Goal: Find specific page/section: Find specific page/section

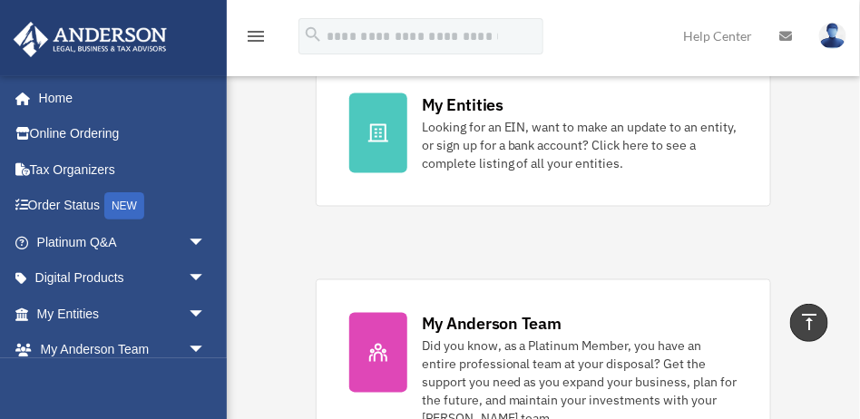
scroll to position [680, 0]
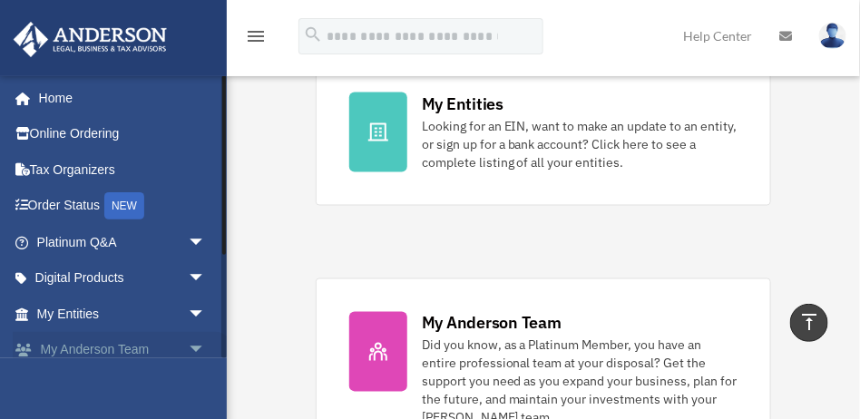
click at [111, 347] on link "My Anderson Team arrow_drop_down" at bounding box center [123, 350] width 220 height 36
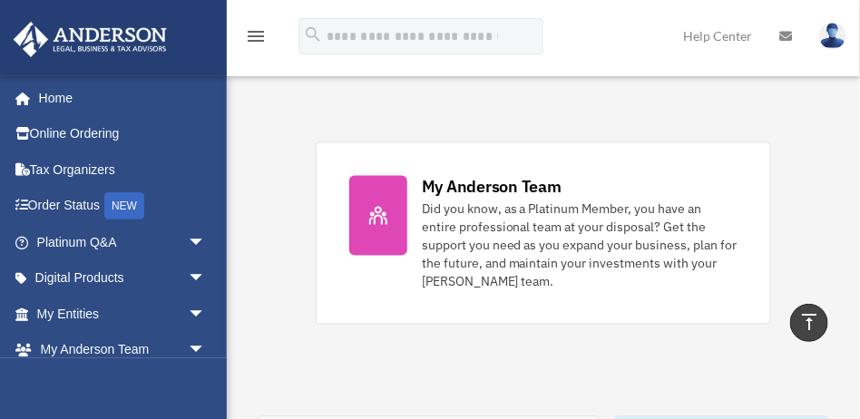
scroll to position [862, 0]
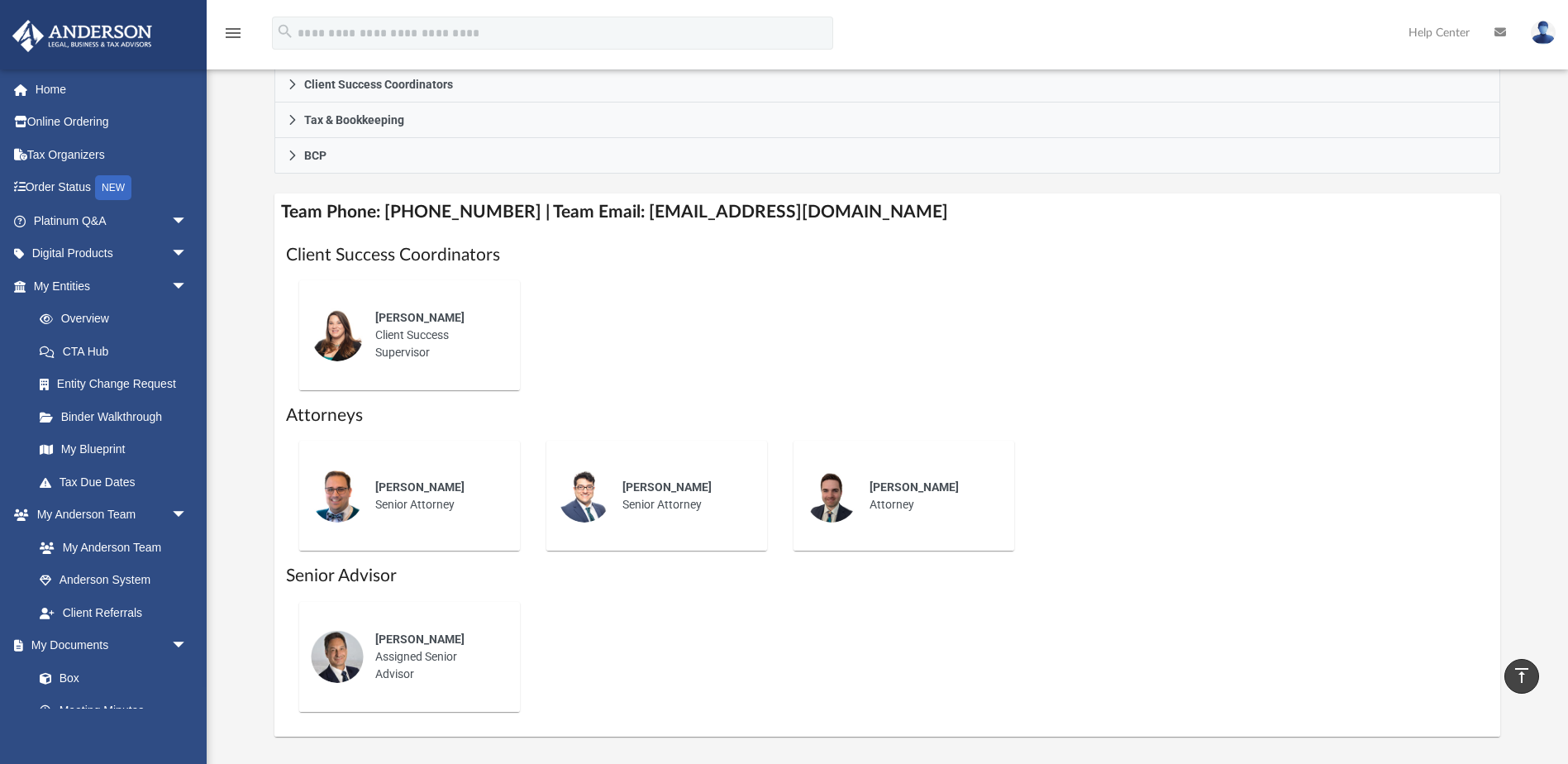
scroll to position [438, 0]
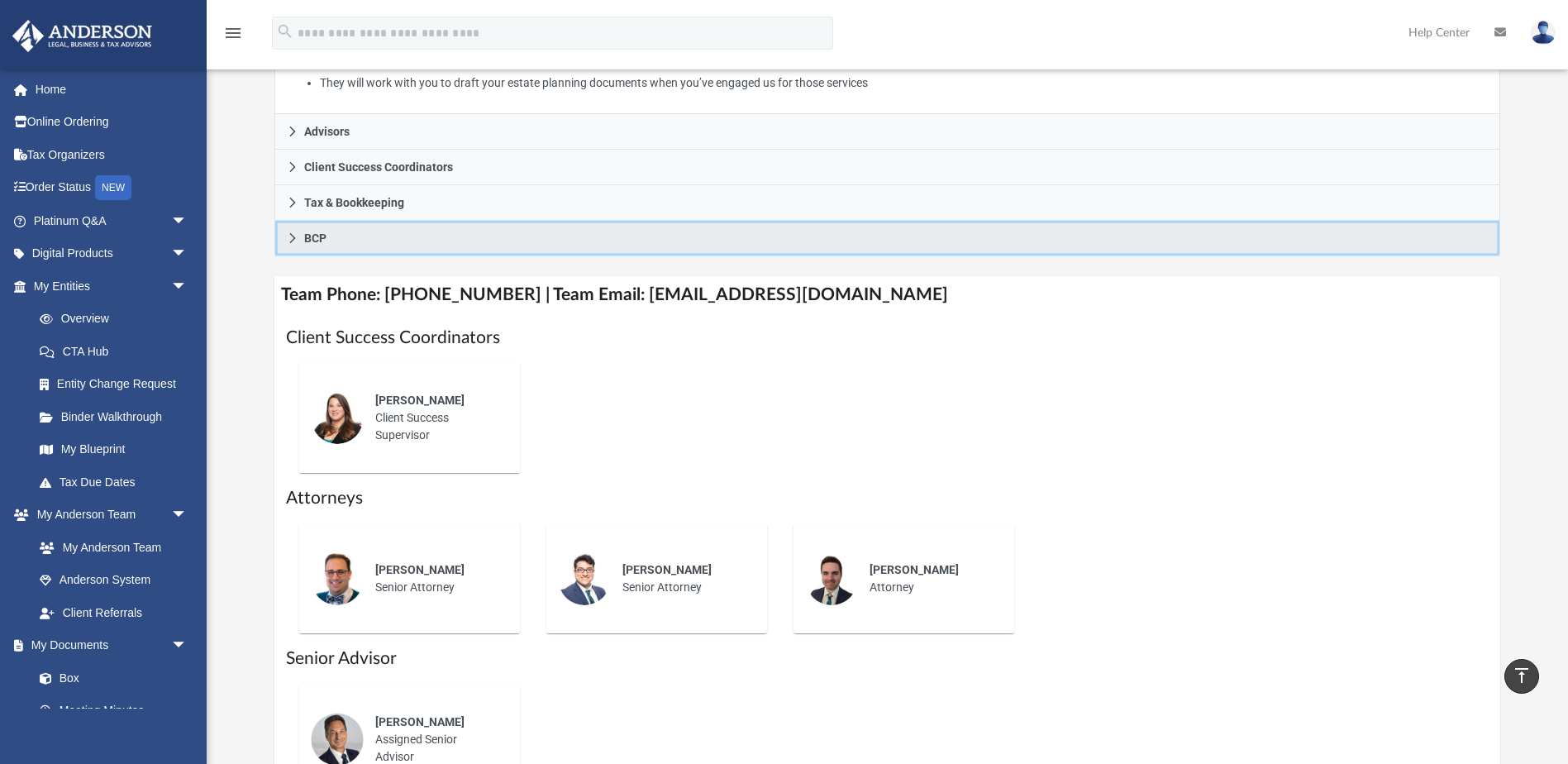
click at [294, 238] on icon at bounding box center [292, 238] width 5 height 10
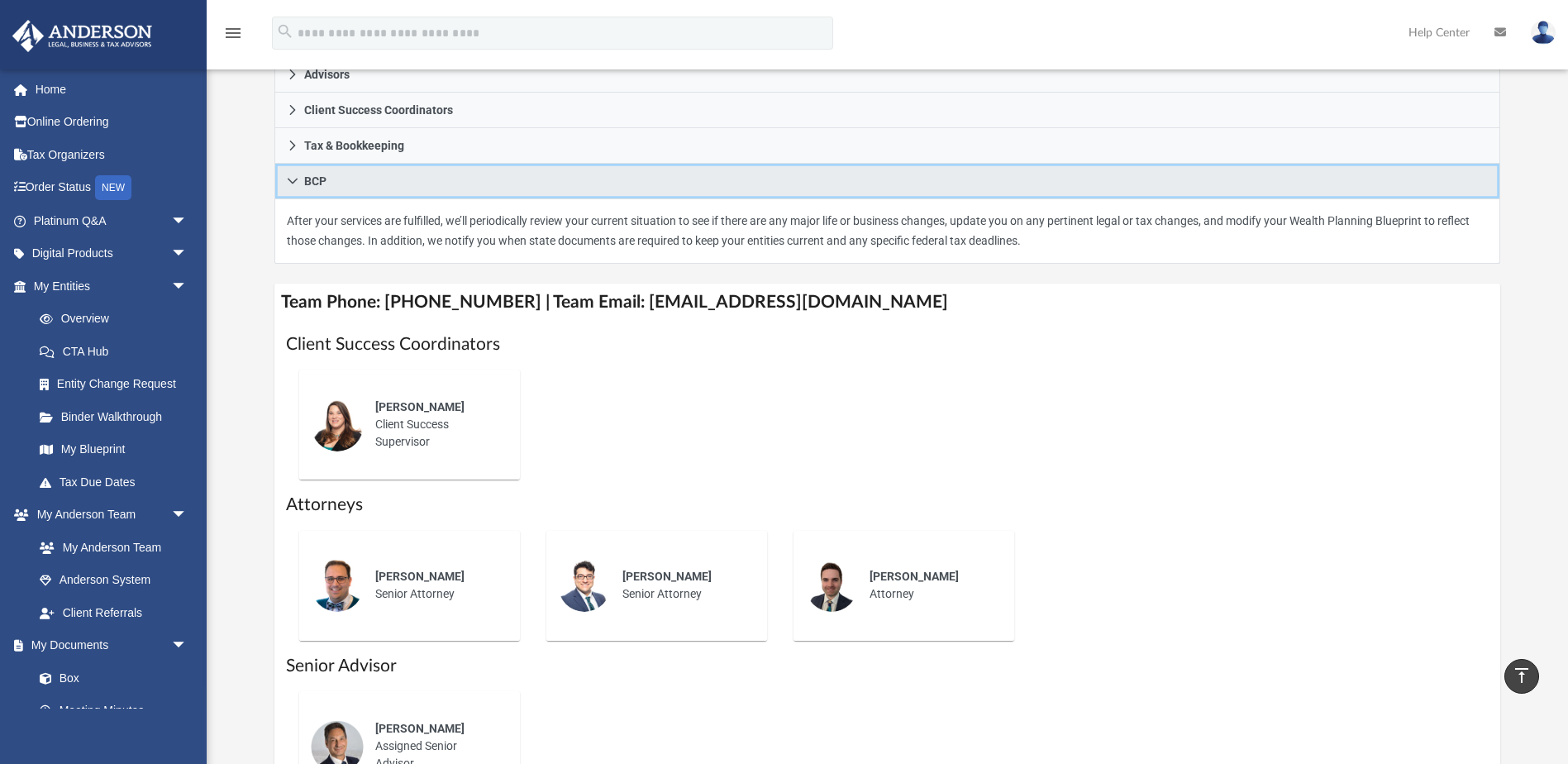
scroll to position [272, 0]
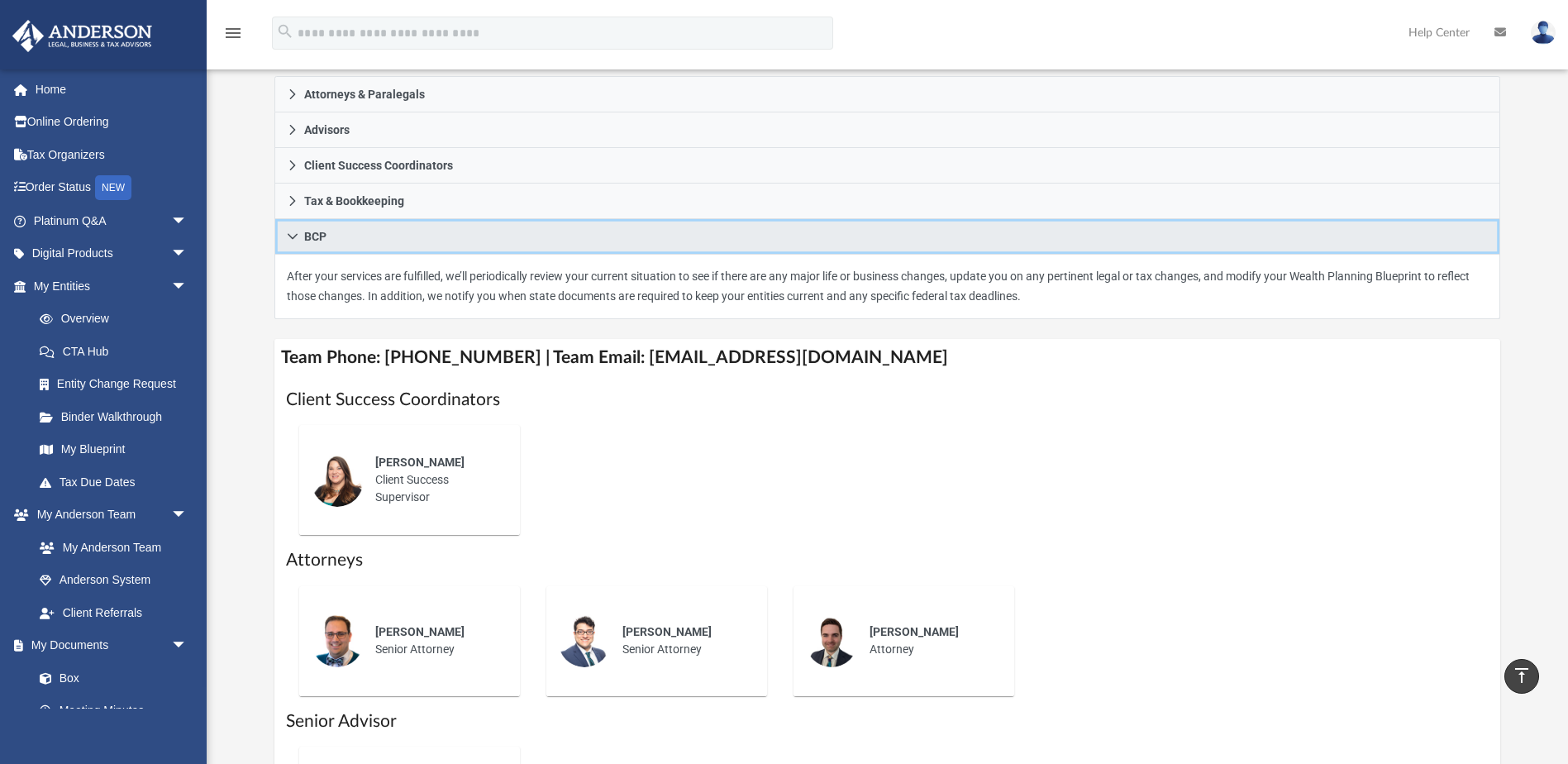
click at [286, 237] on link "BCP" at bounding box center [886, 236] width 1225 height 36
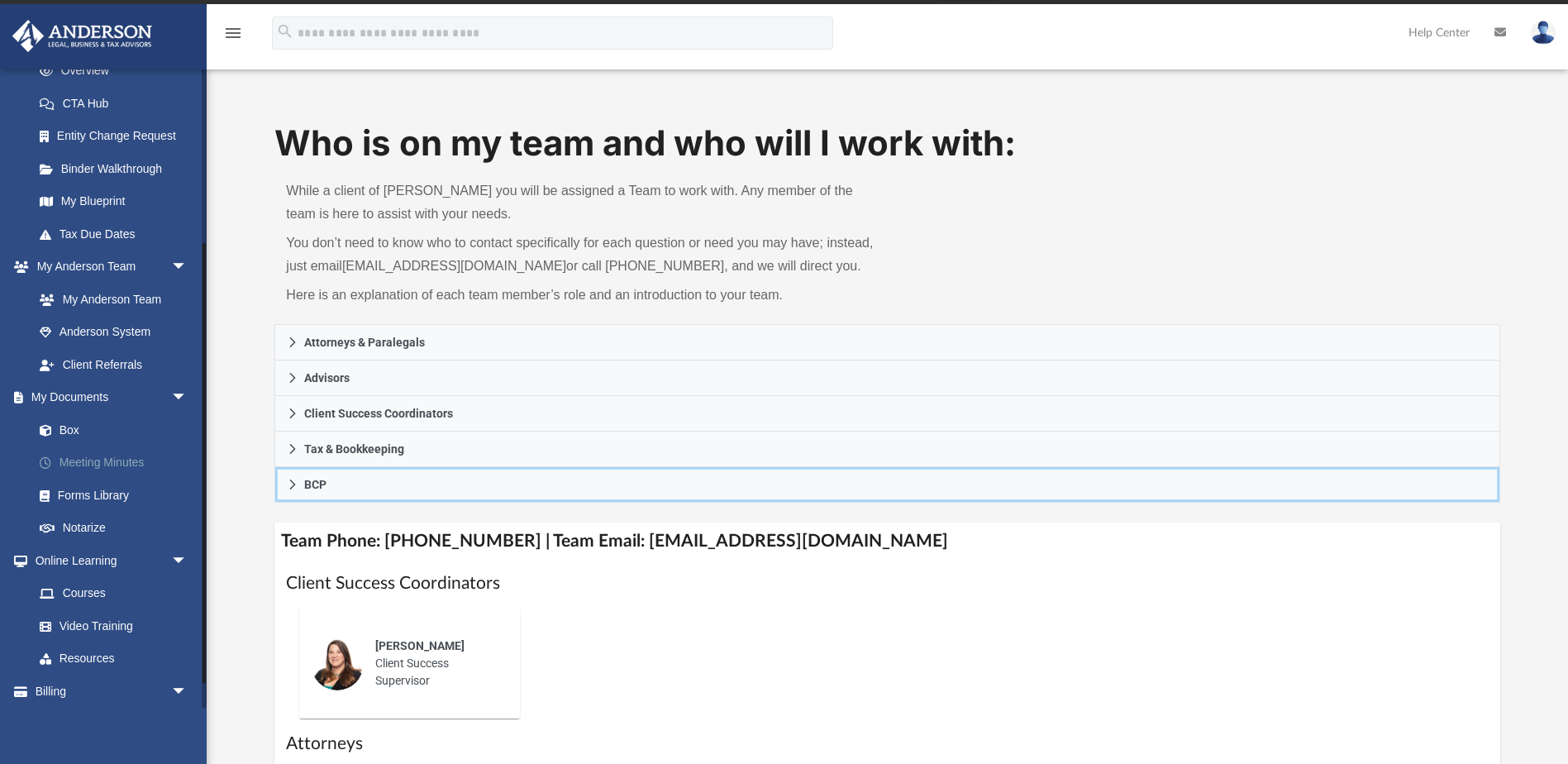
scroll to position [284, 0]
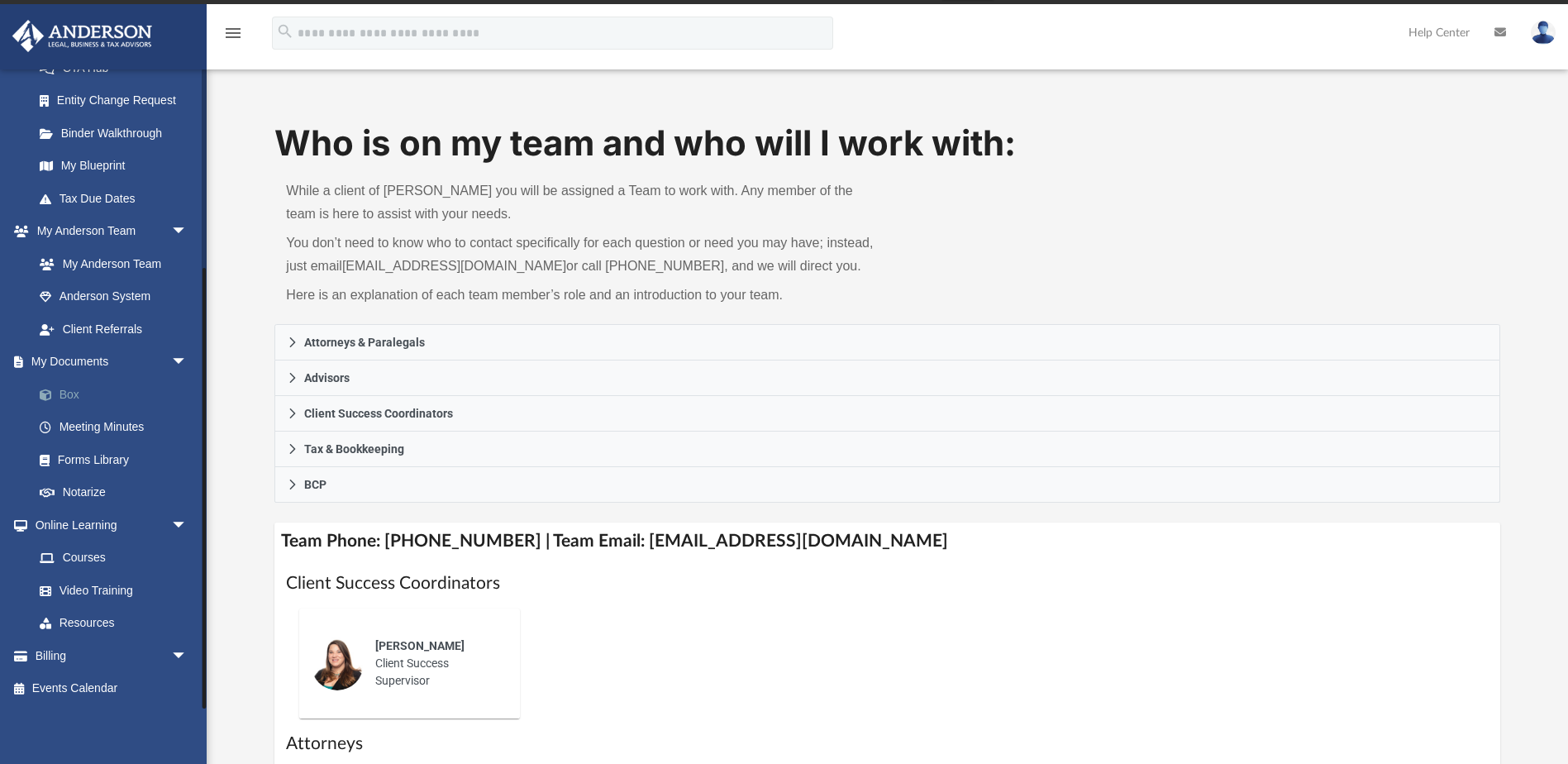
click at [66, 381] on link "Box" at bounding box center [118, 395] width 190 height 33
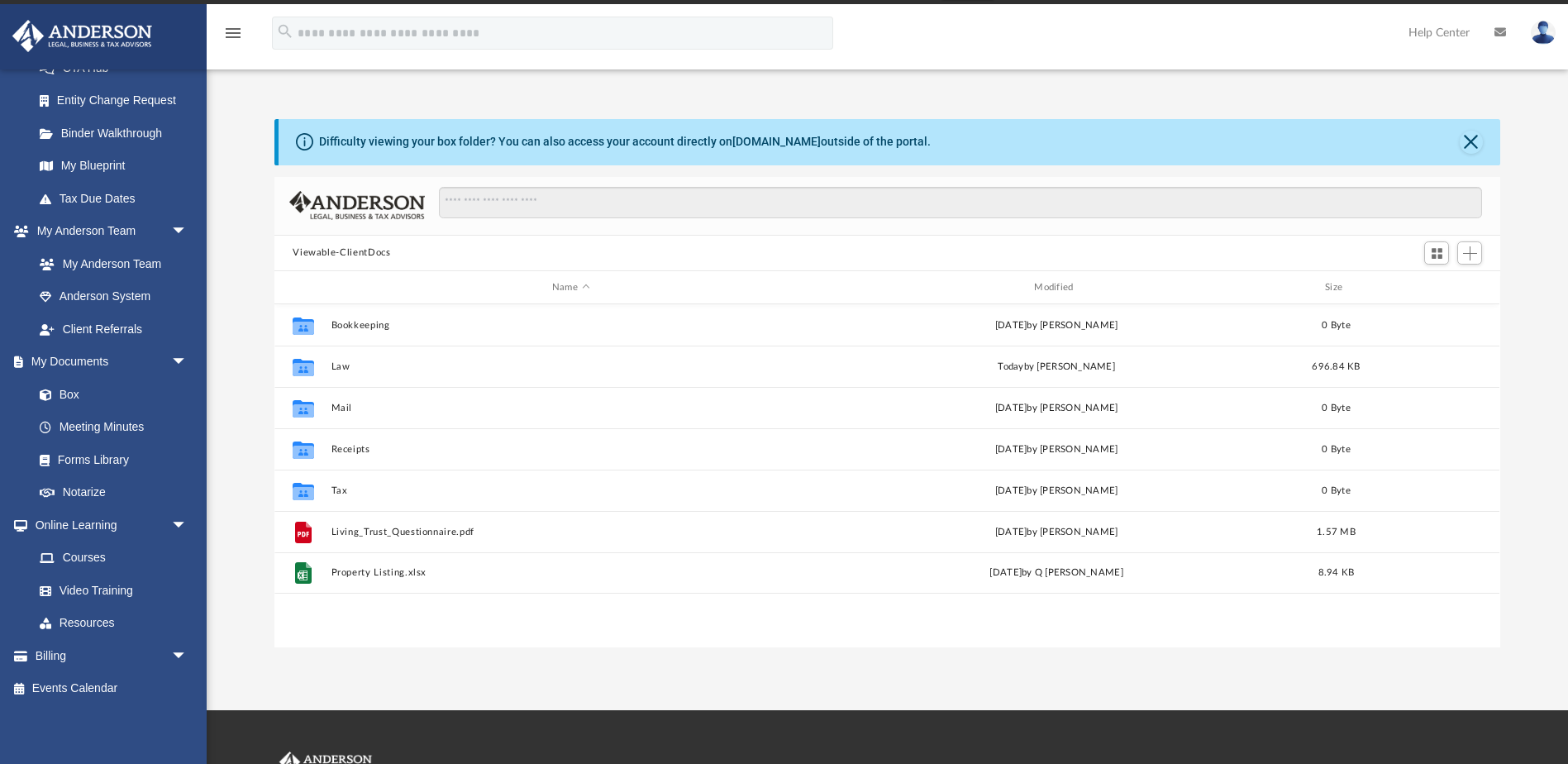
scroll to position [364, 1214]
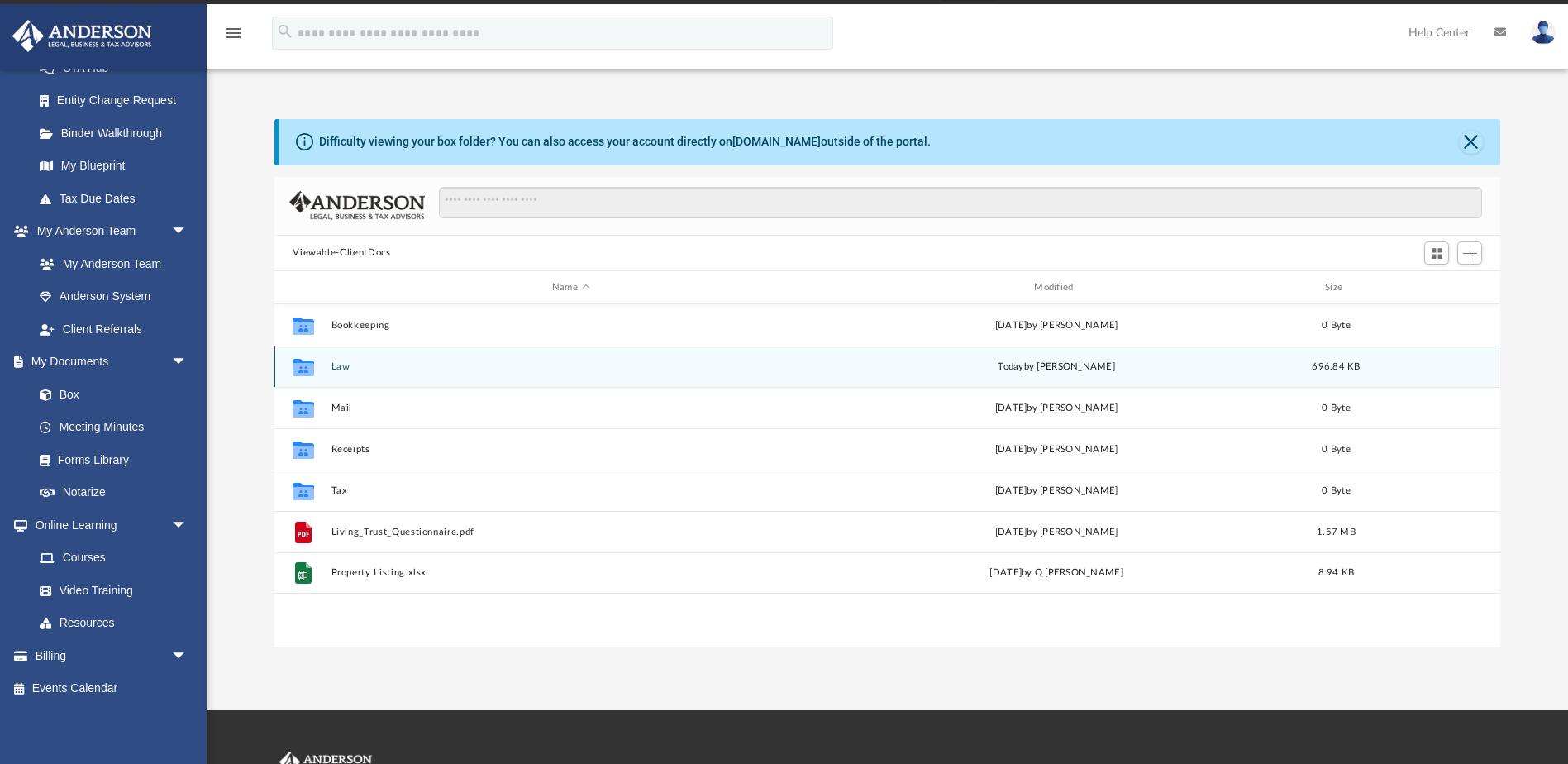
click at [345, 366] on button "Law" at bounding box center [570, 367] width 478 height 11
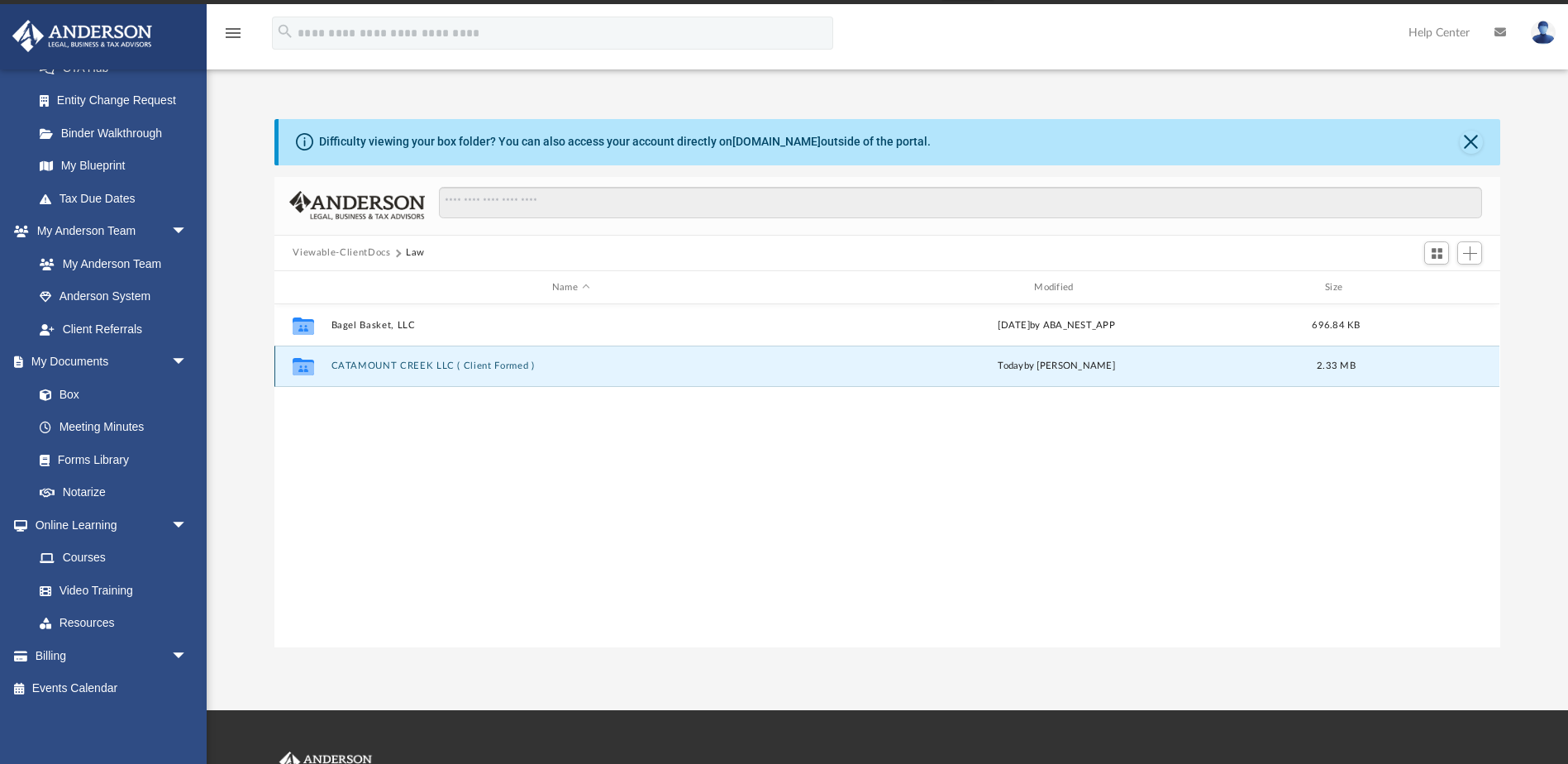
click at [387, 363] on button "CATAMOUNT CREEK LLC ( Client Formed )" at bounding box center [570, 367] width 478 height 11
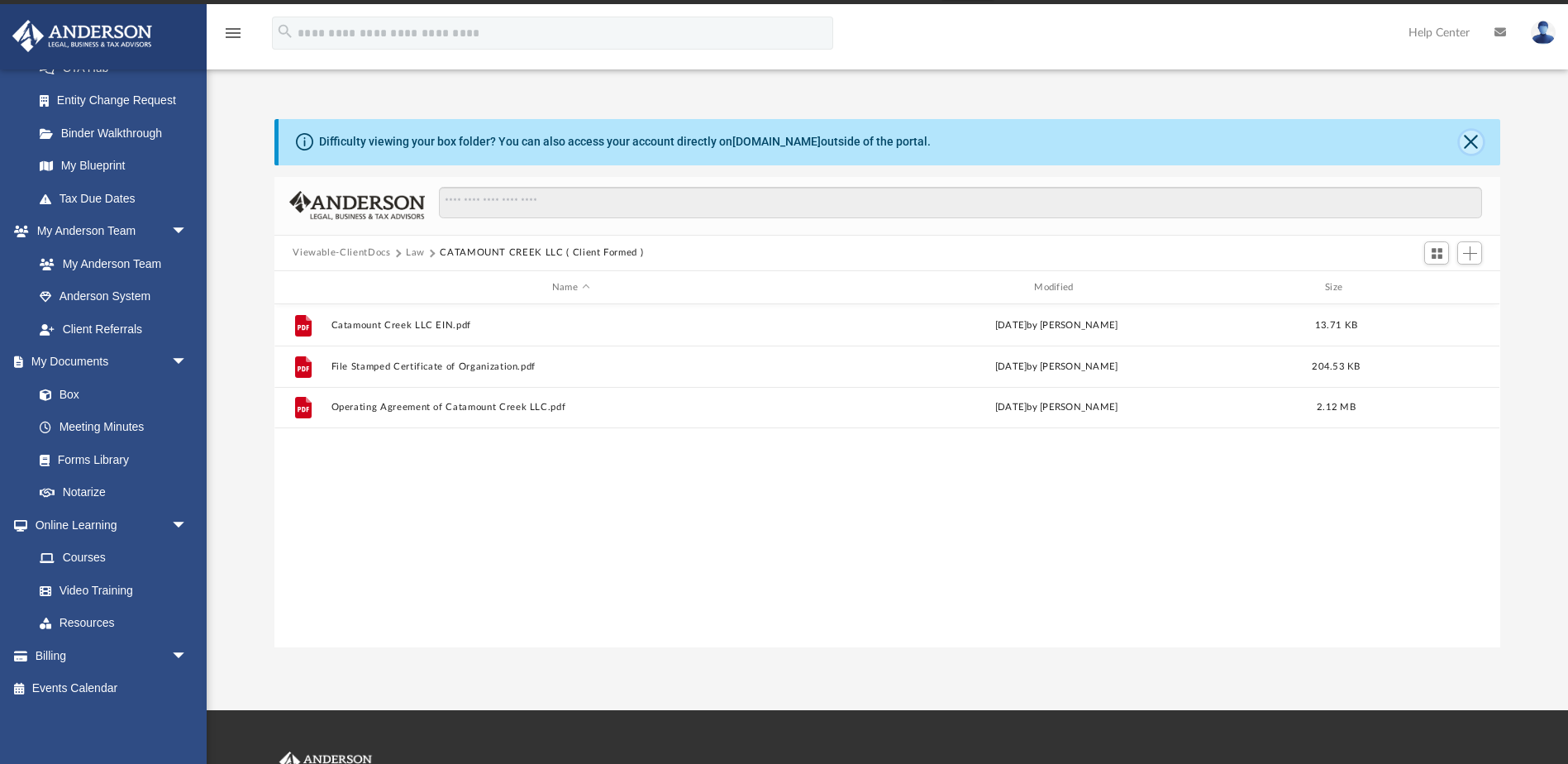
click at [783, 143] on button "Close" at bounding box center [1471, 141] width 23 height 23
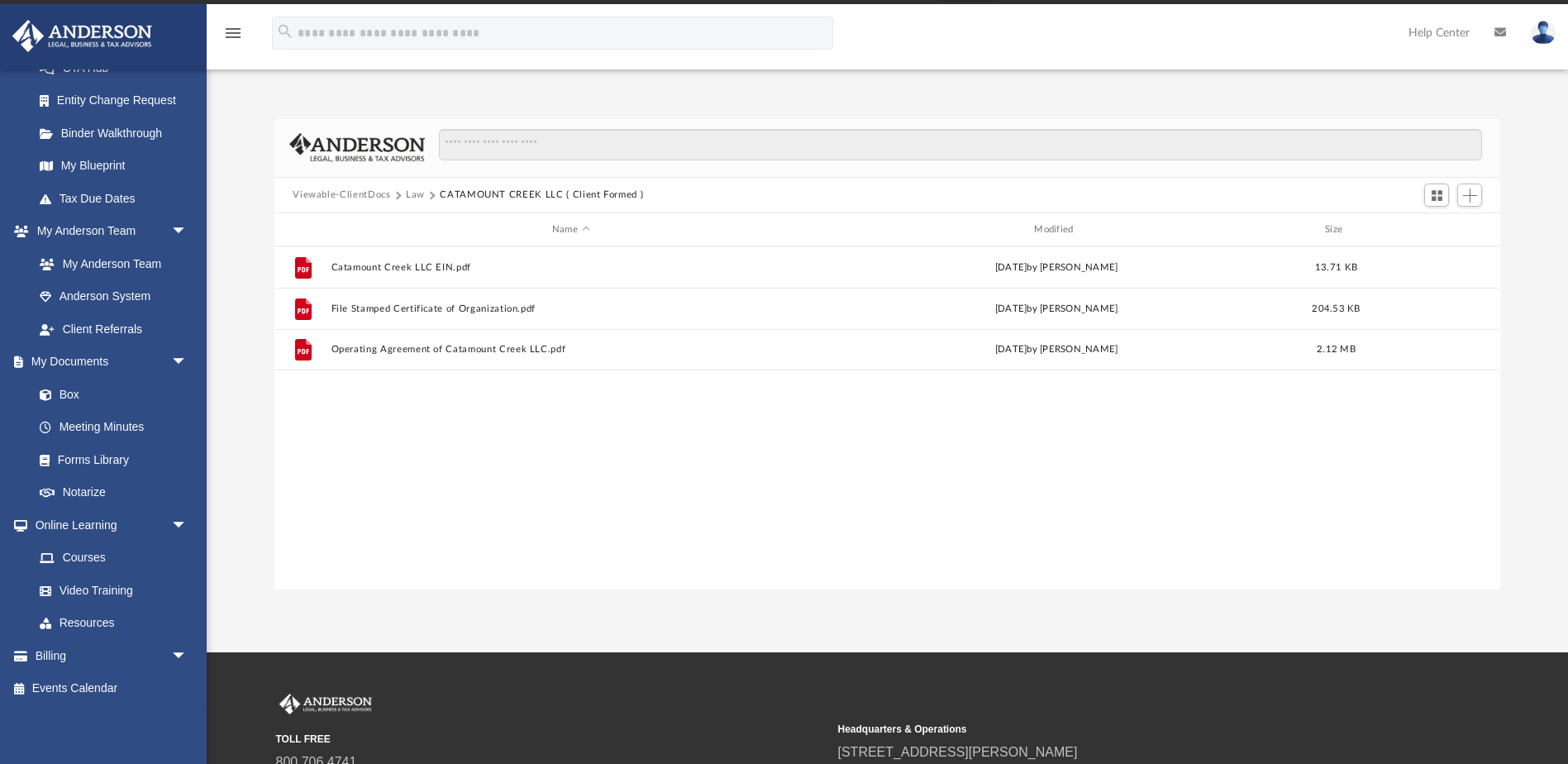
click at [414, 195] on button "Law" at bounding box center [415, 195] width 19 height 15
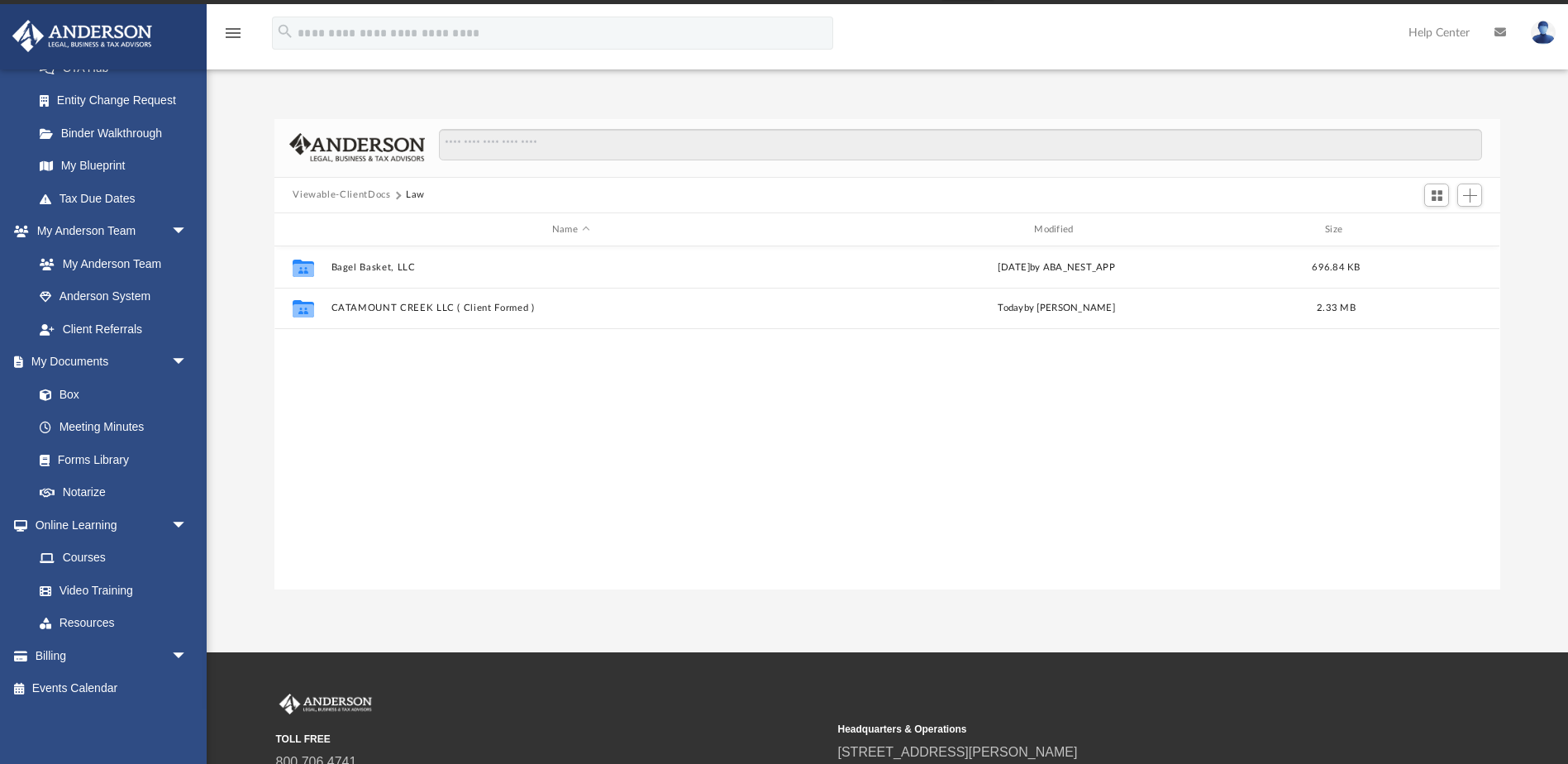
click at [361, 195] on button "Viewable-ClientDocs" at bounding box center [341, 195] width 97 height 15
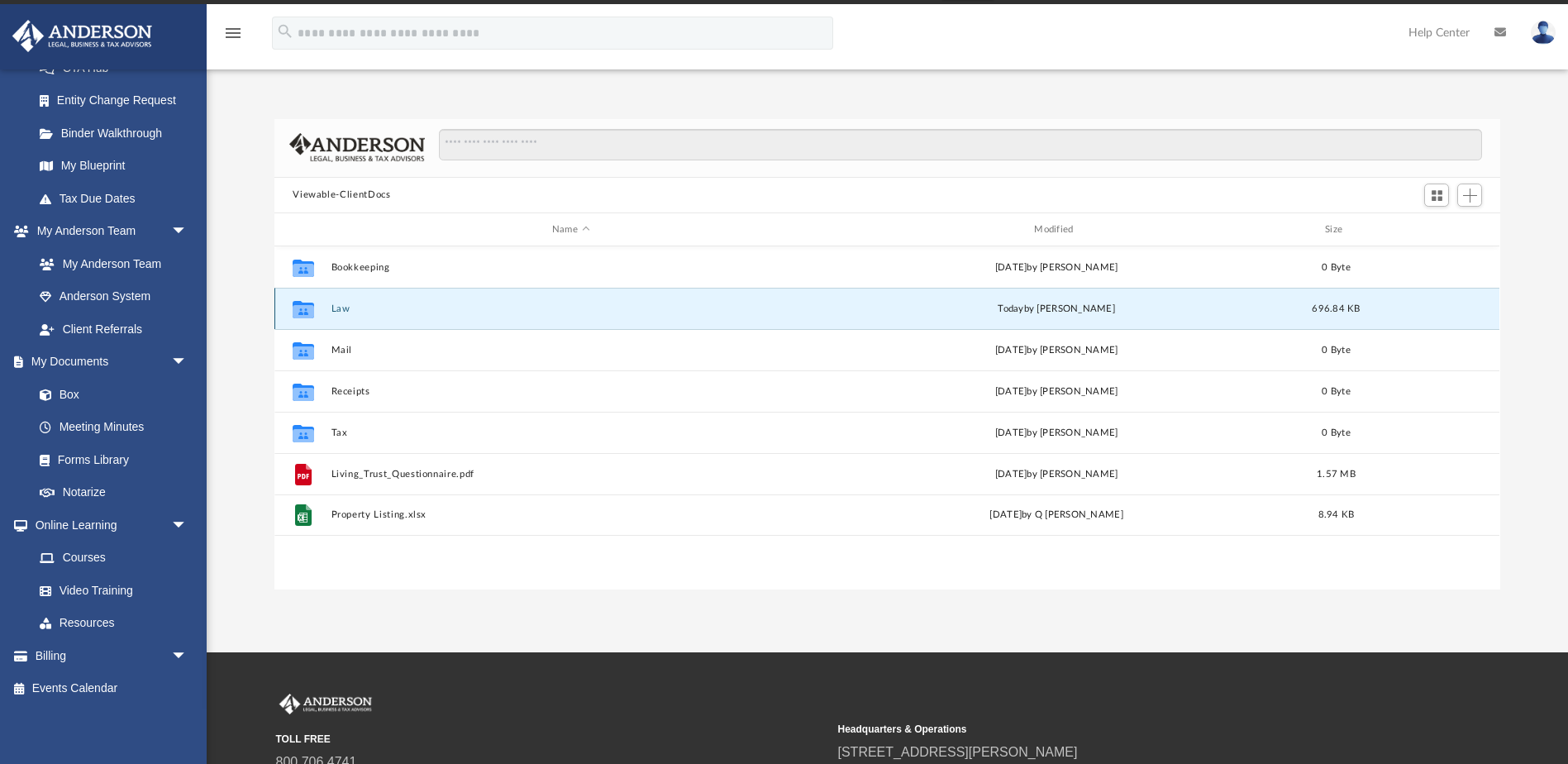
click at [336, 306] on button "Law" at bounding box center [570, 309] width 478 height 11
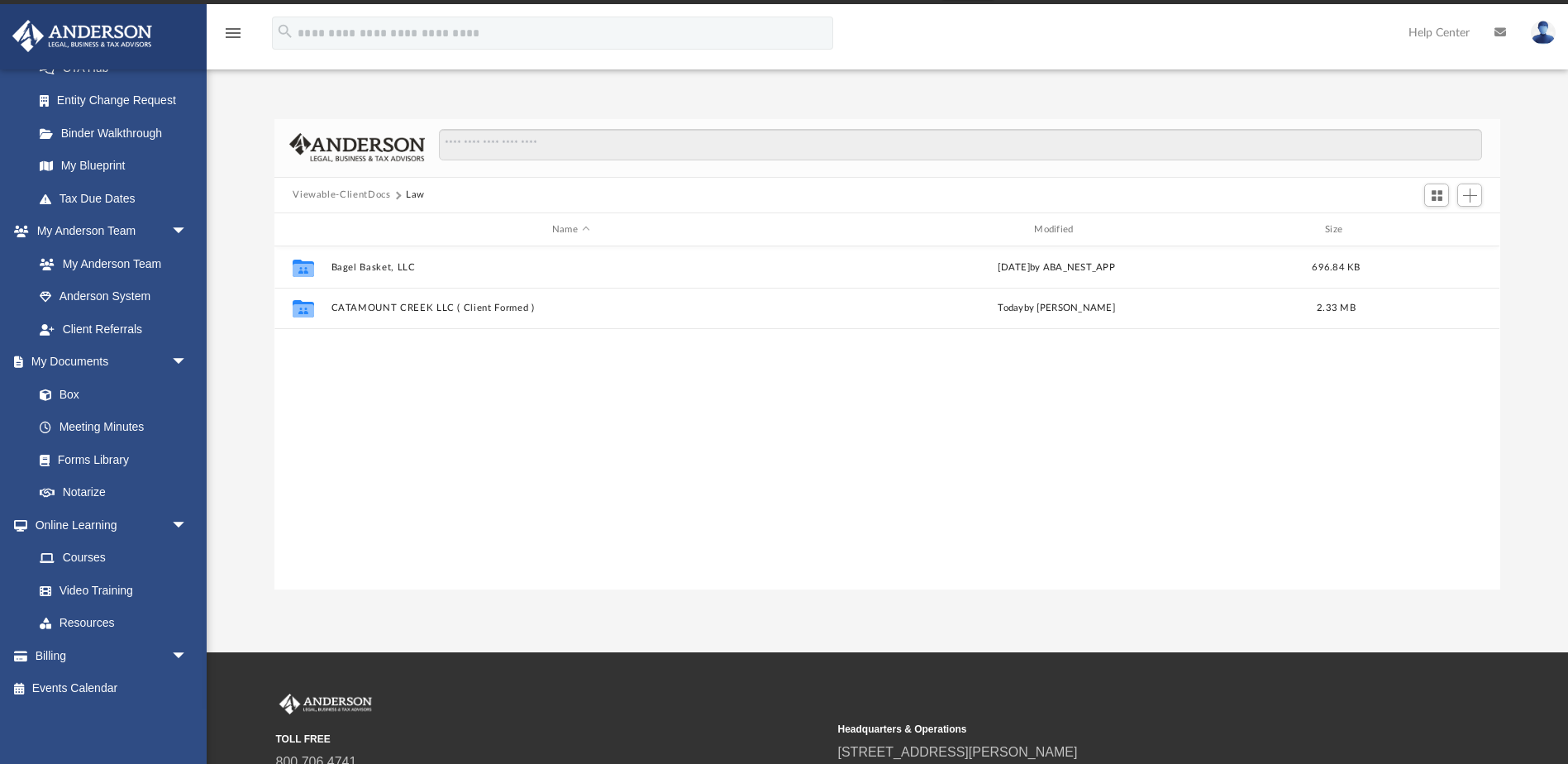
click at [361, 191] on button "Viewable-ClientDocs" at bounding box center [341, 195] width 97 height 15
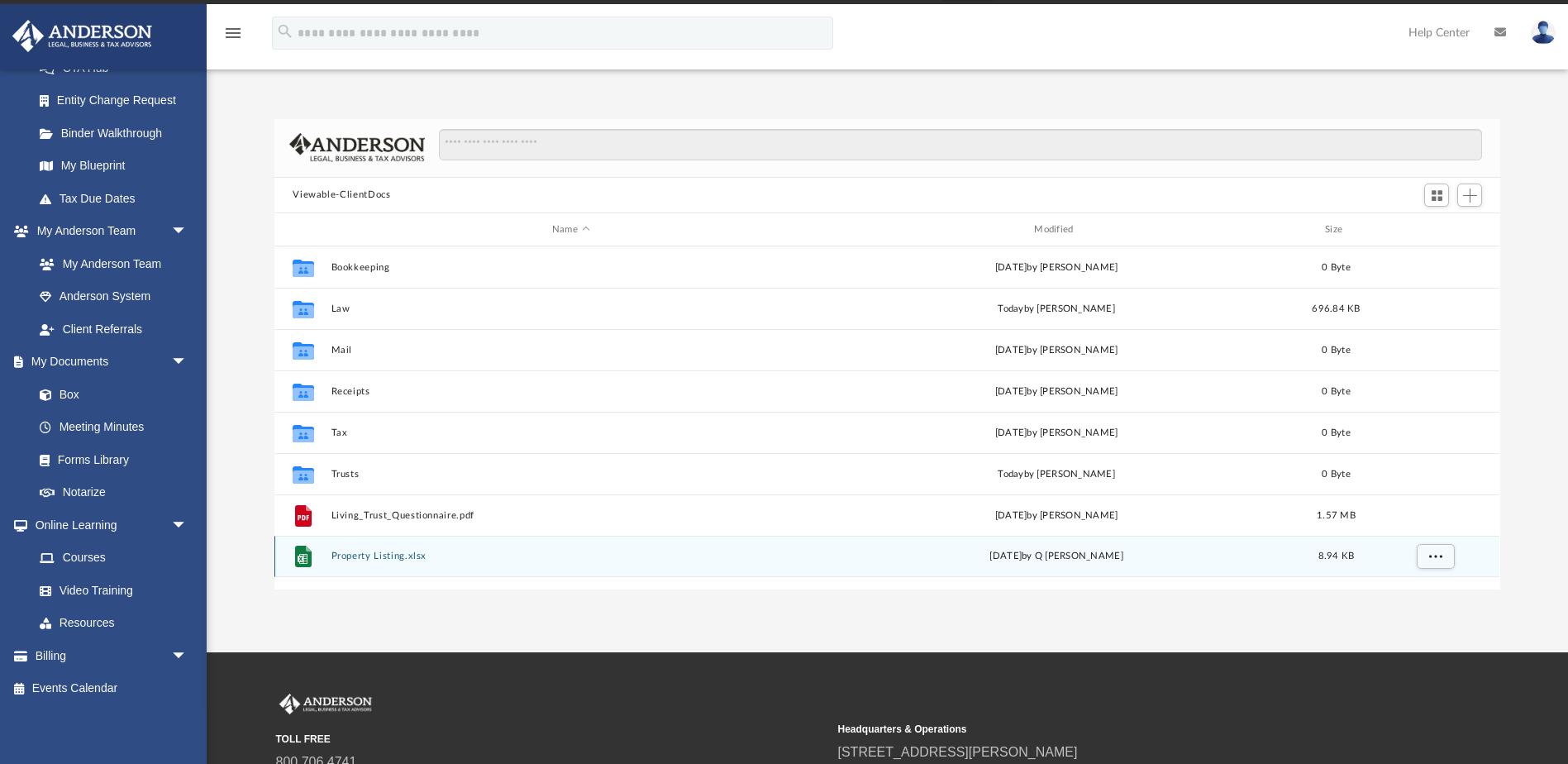
click at [393, 381] on button "Property Listing.xlsx" at bounding box center [570, 557] width 478 height 11
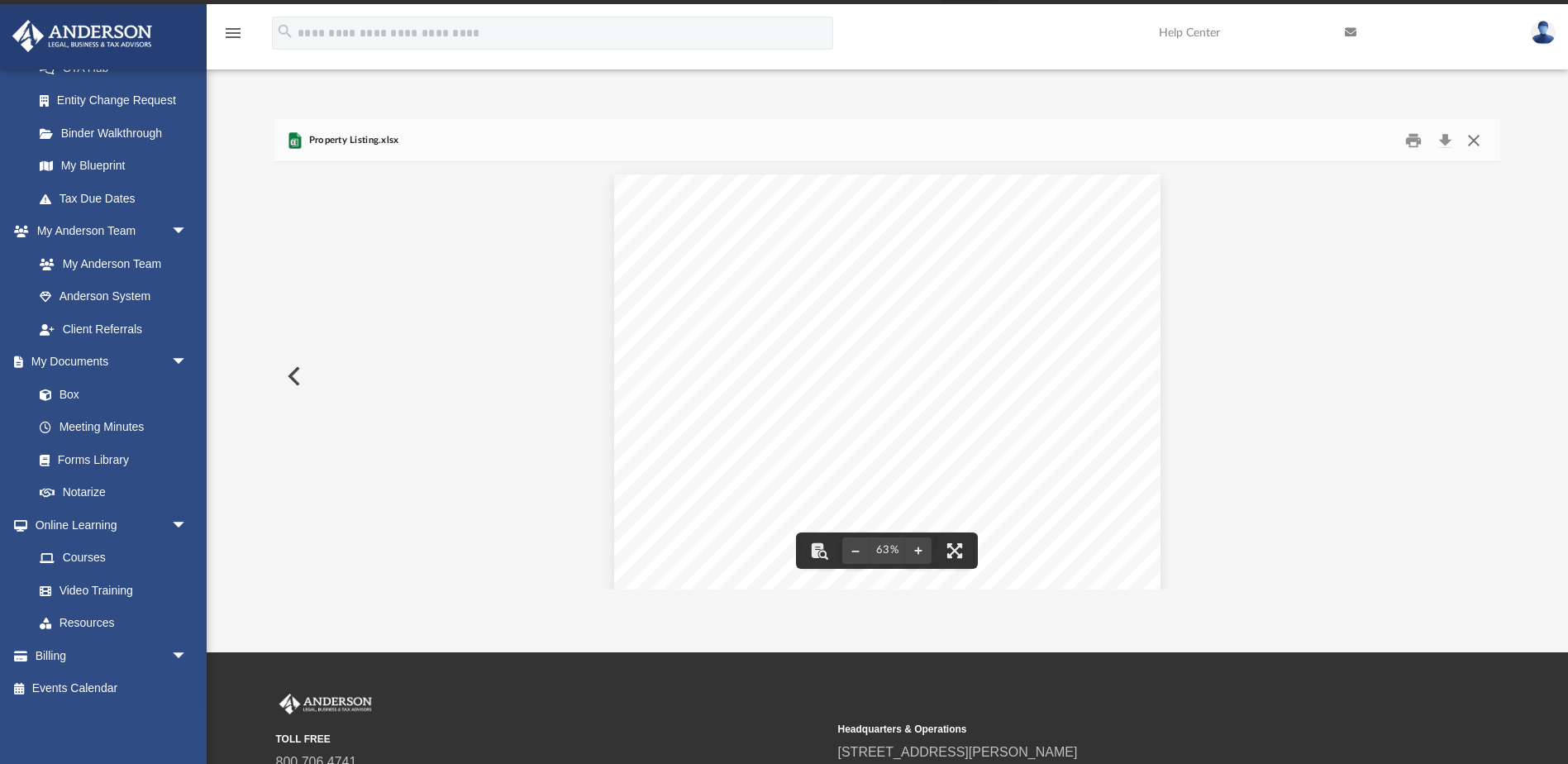
click at [783, 147] on button "Close" at bounding box center [1473, 140] width 30 height 26
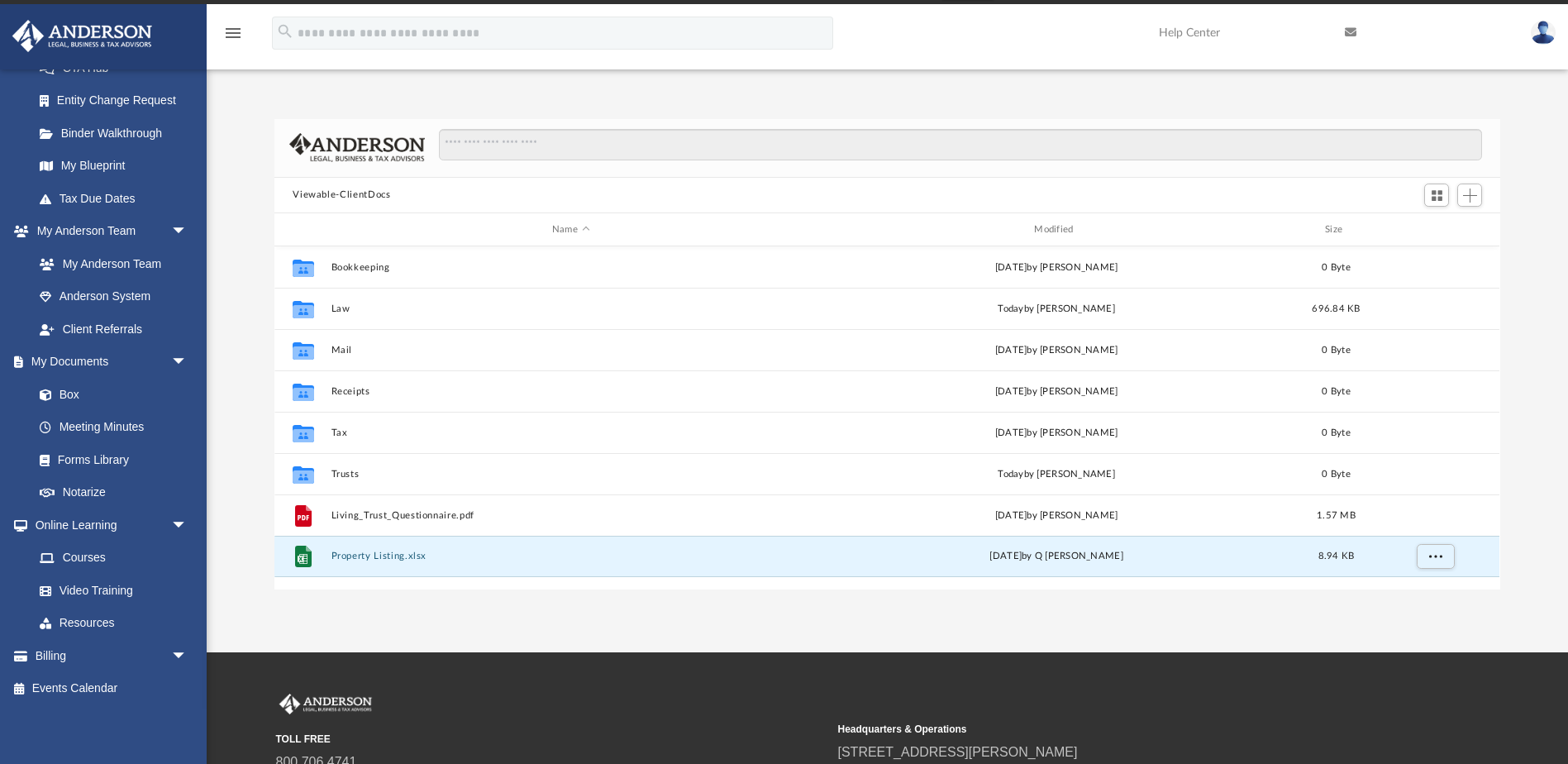
click at [261, 104] on div "Difficulty viewing your box folder? You can also access your account directly o…" at bounding box center [887, 337] width 1361 height 505
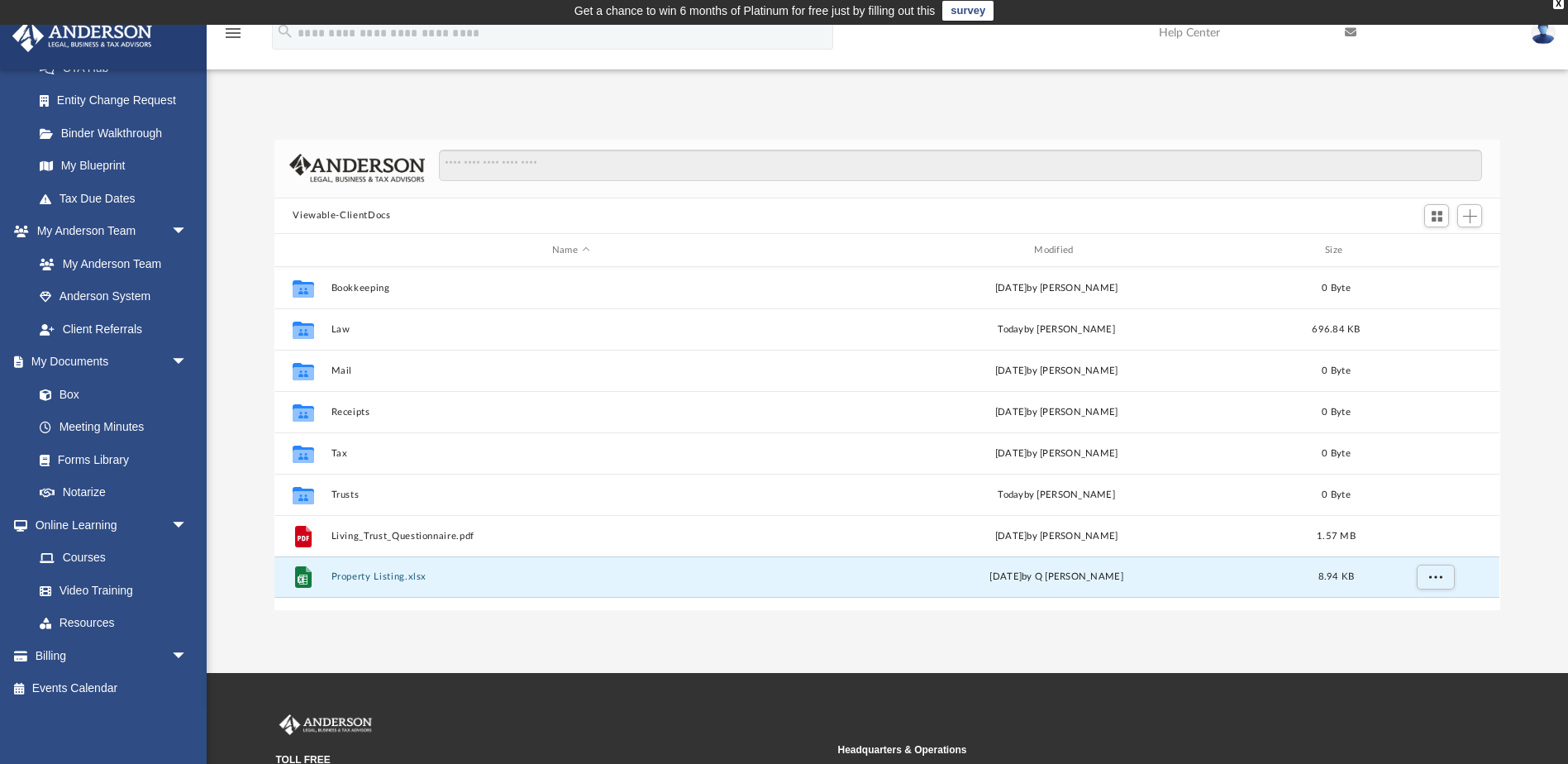
scroll to position [0, 0]
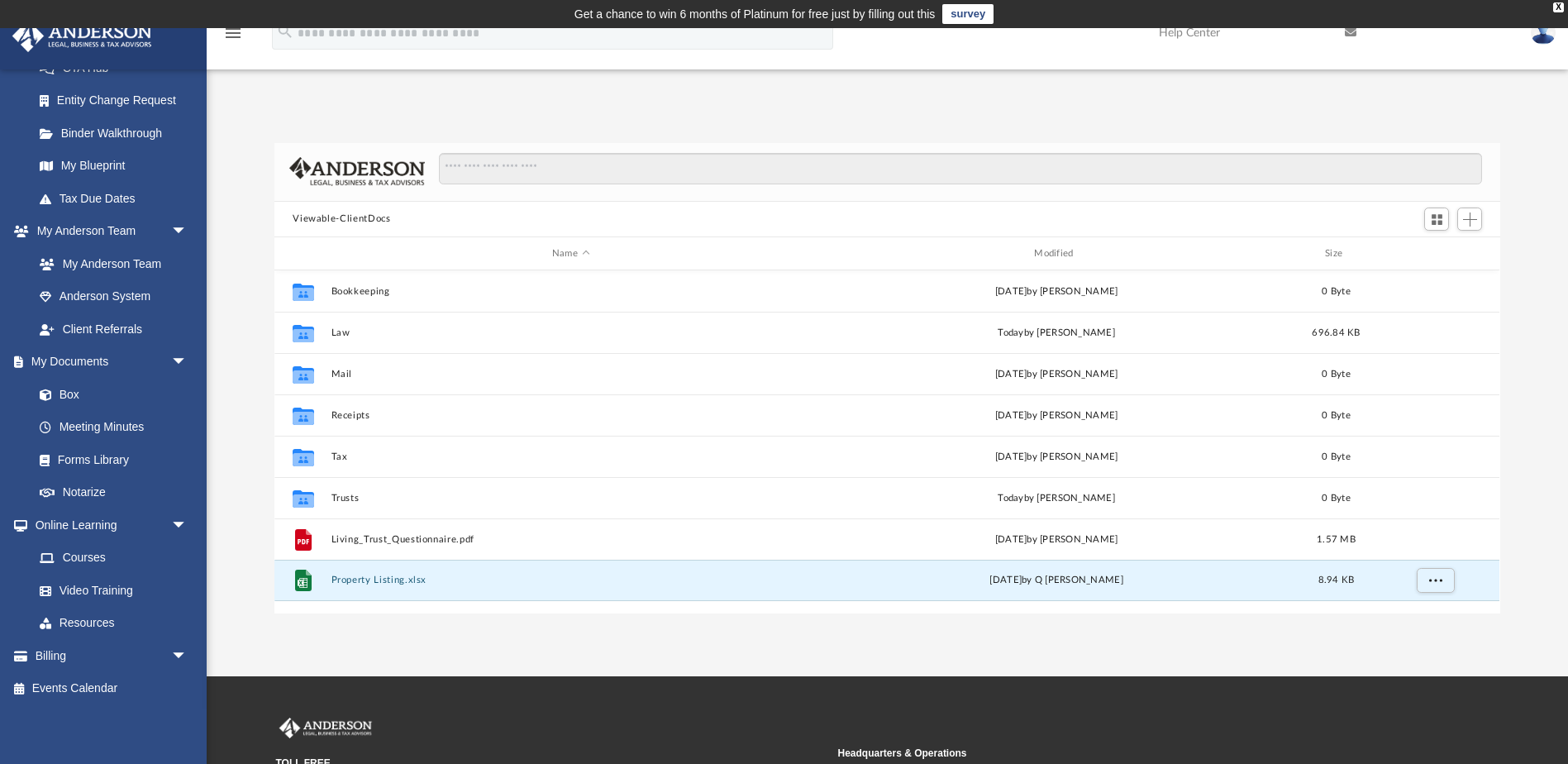
click at [259, 108] on div "Difficulty viewing your box folder? You can also access your account directly o…" at bounding box center [887, 361] width 1361 height 505
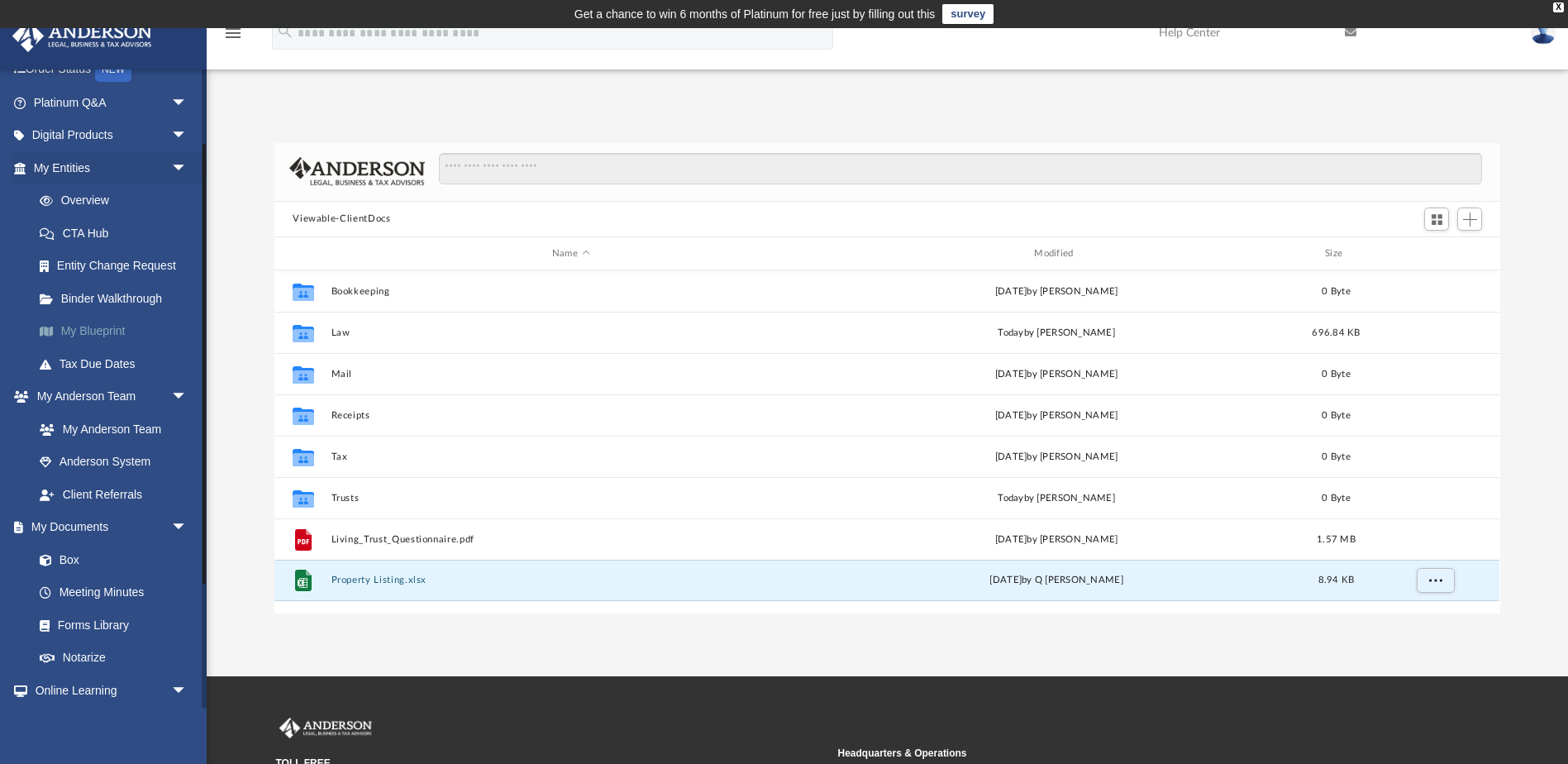
scroll to position [36, 0]
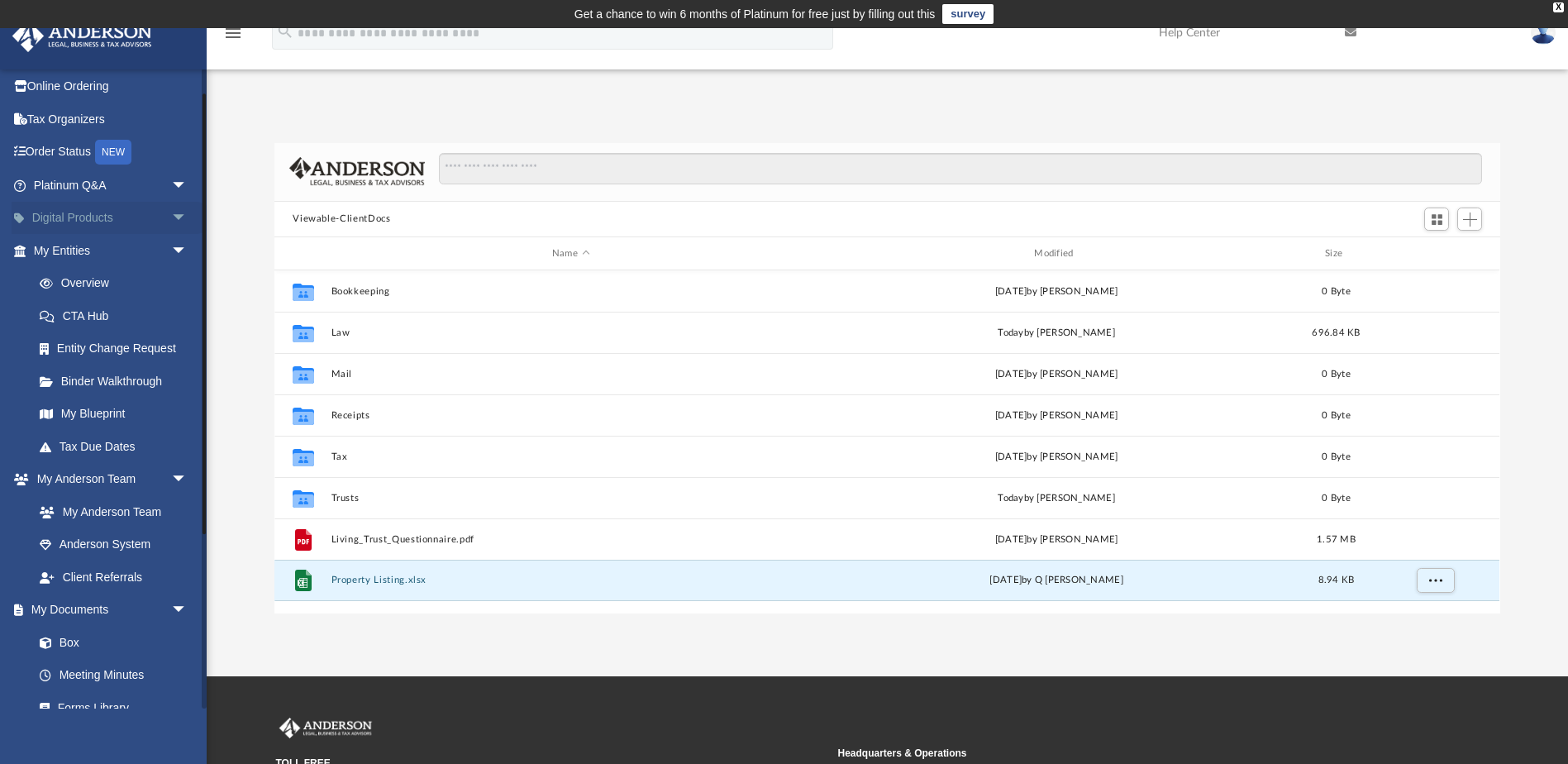
click at [146, 222] on link "Digital Products arrow_drop_down" at bounding box center [112, 218] width 200 height 33
click at [171, 218] on span "arrow_drop_down" at bounding box center [188, 218] width 33 height 34
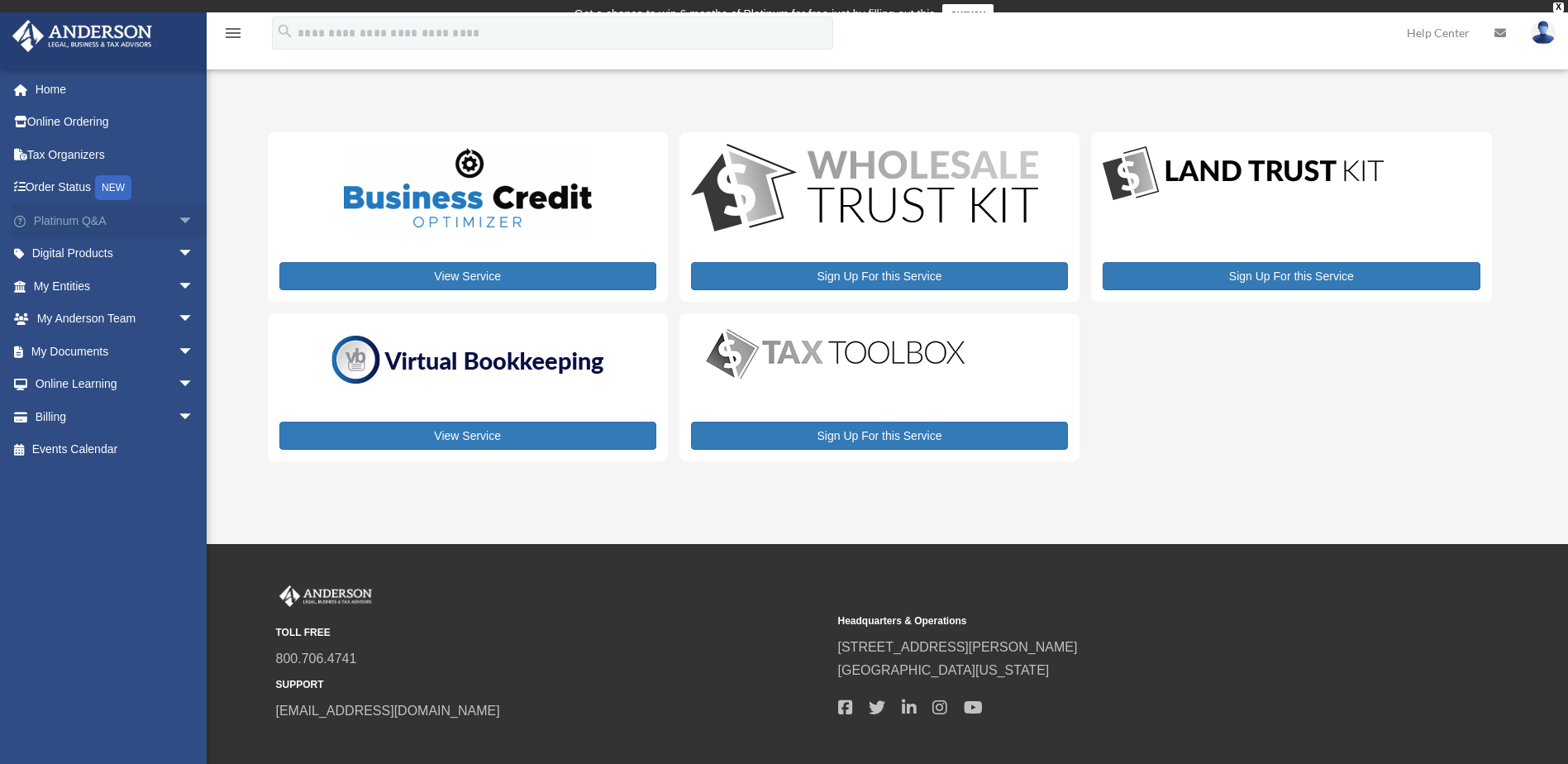
click at [178, 225] on span "arrow_drop_down" at bounding box center [194, 221] width 33 height 34
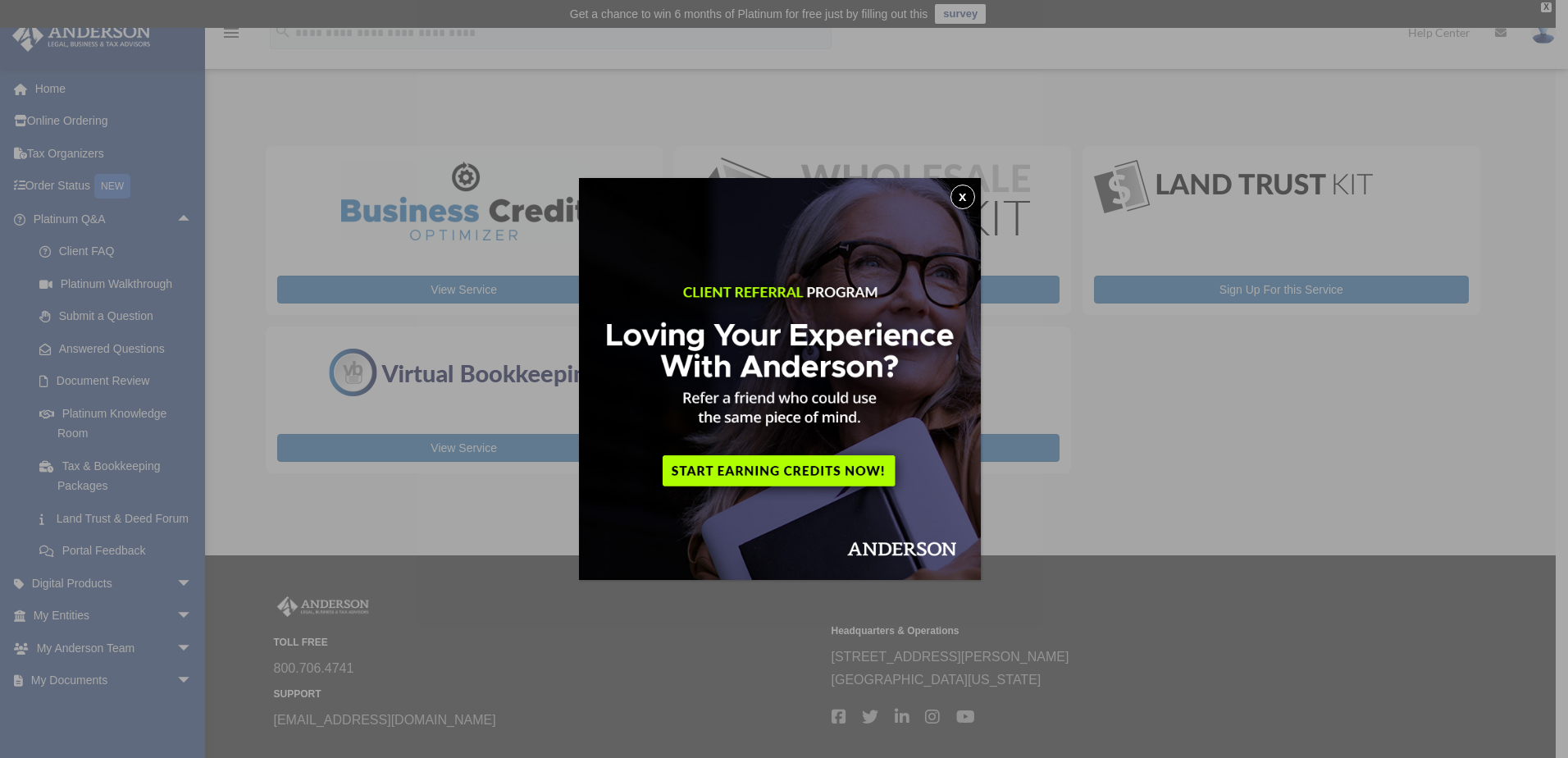
click at [971, 199] on button "x" at bounding box center [962, 196] width 24 height 24
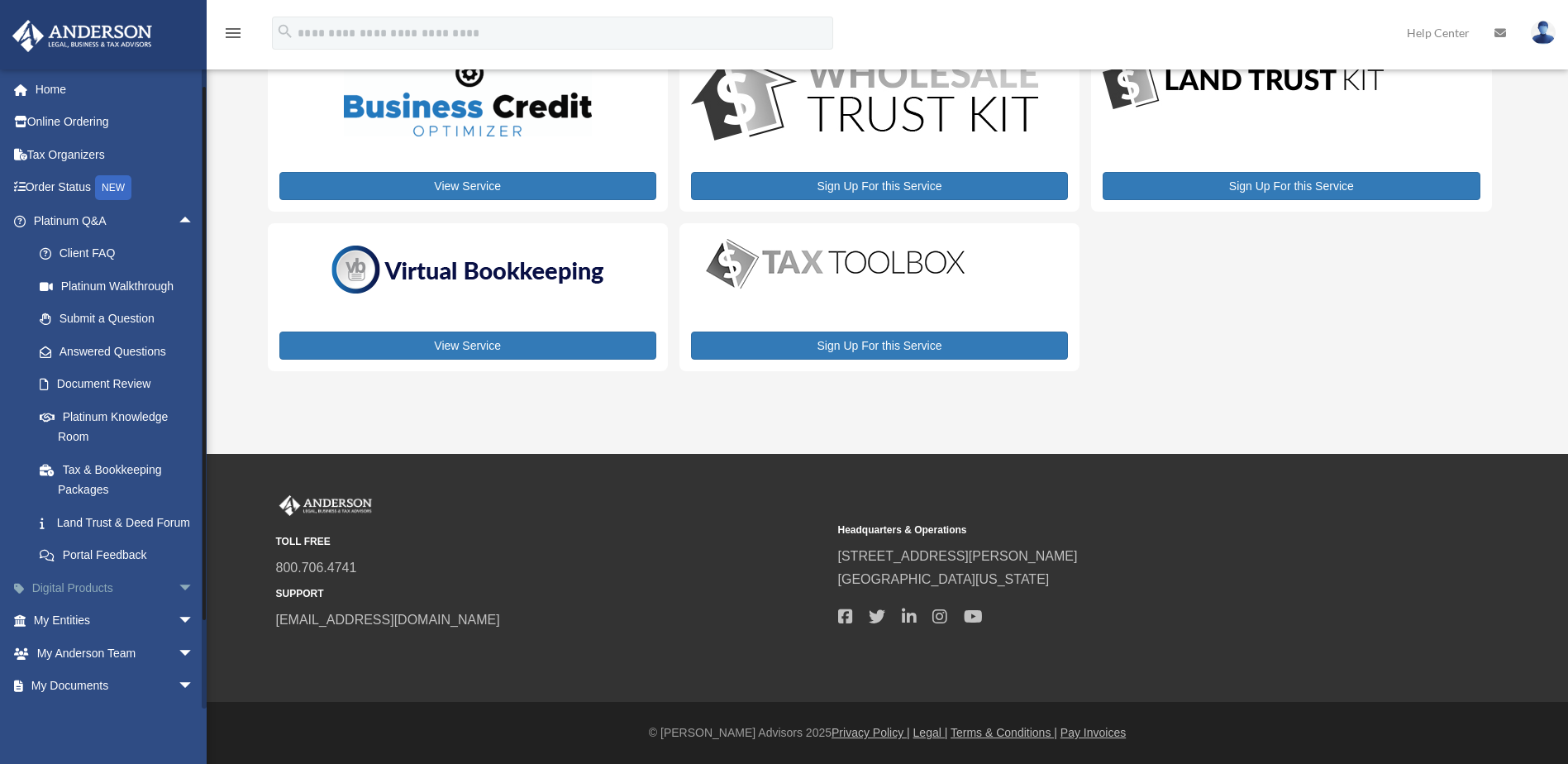
scroll to position [83, 0]
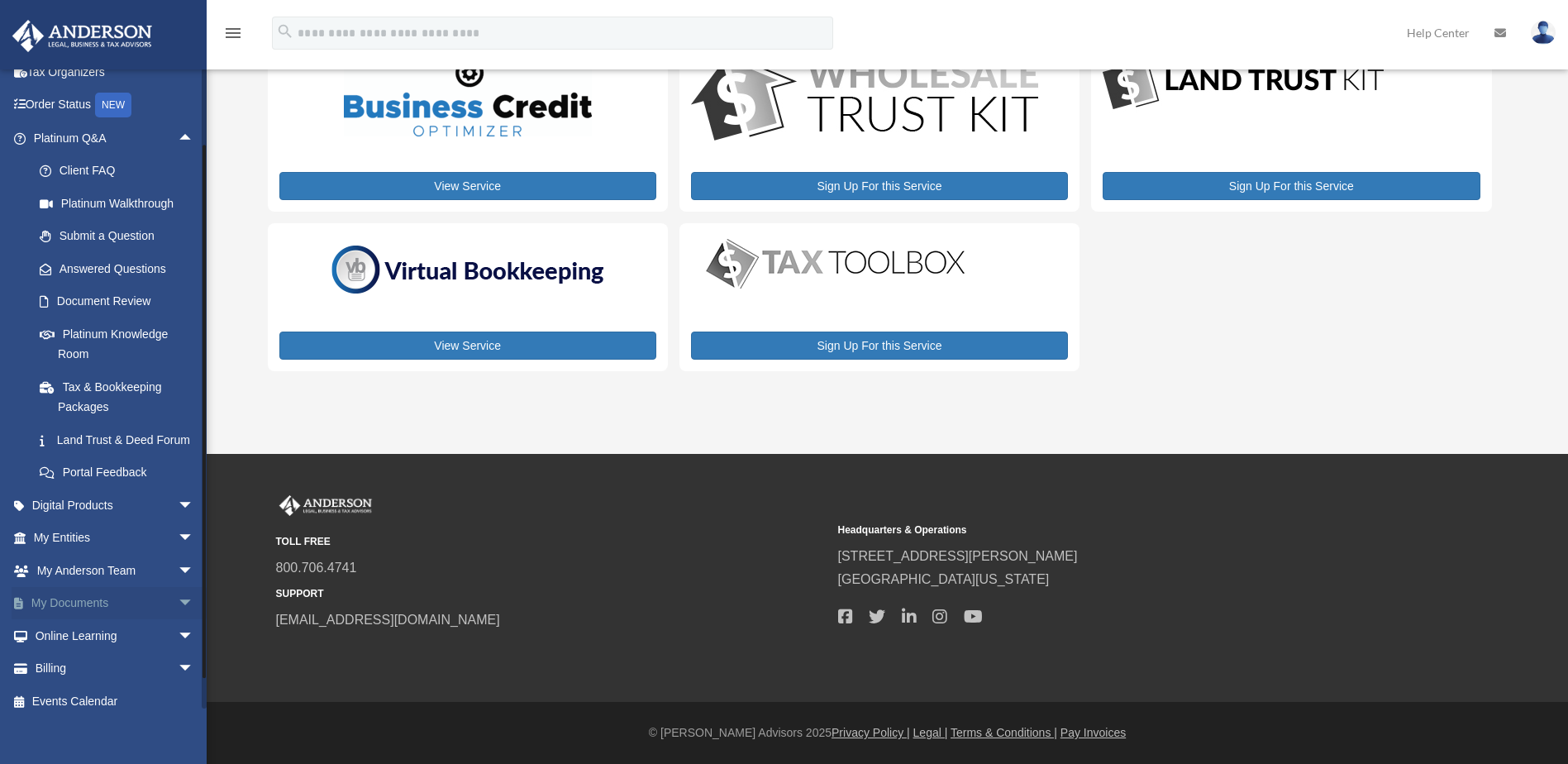
click at [178, 621] on span "arrow_drop_down" at bounding box center [194, 604] width 33 height 34
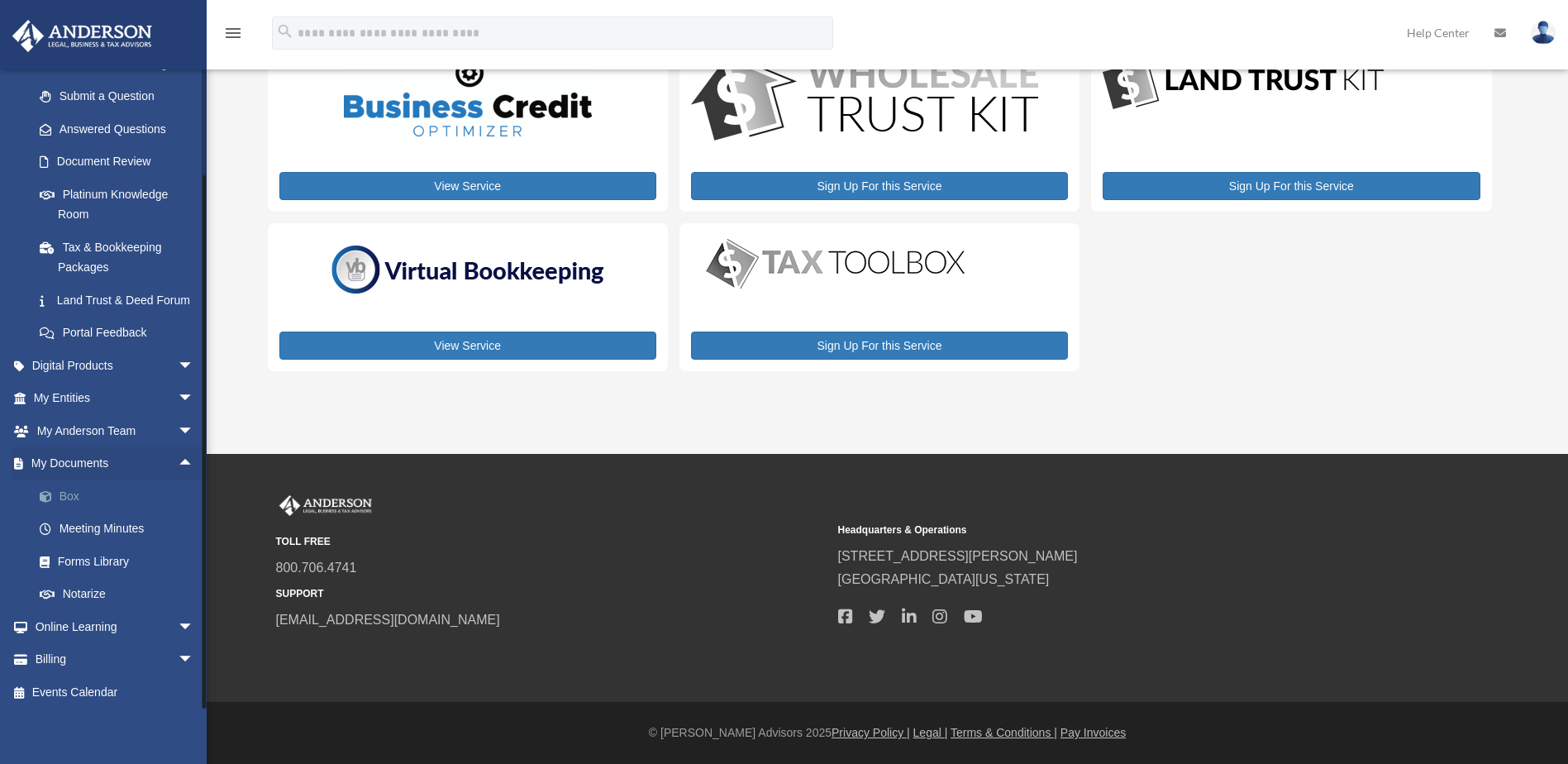
scroll to position [246, 0]
click at [178, 391] on span "arrow_drop_down" at bounding box center [194, 395] width 33 height 34
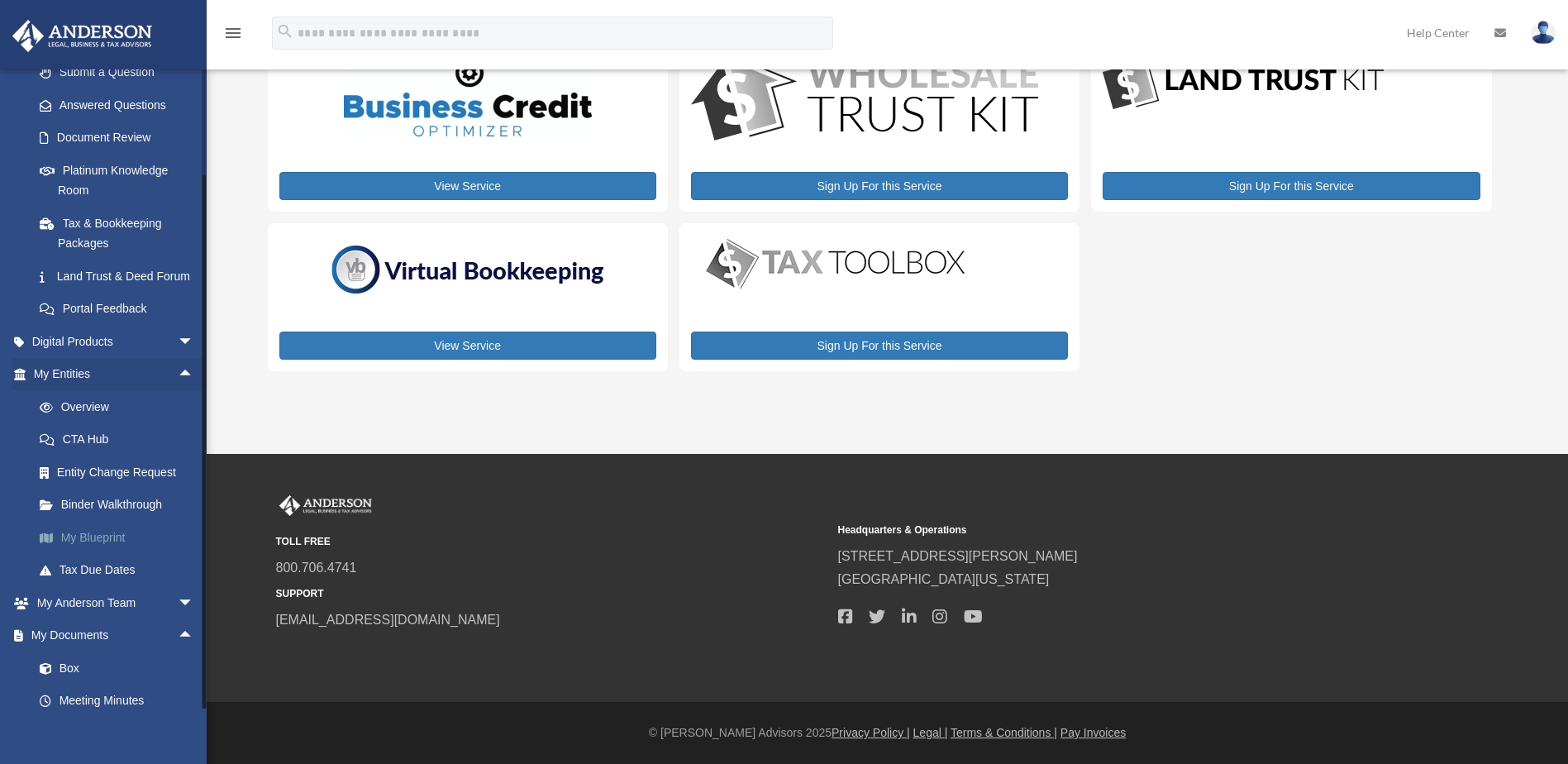
click at [83, 554] on link "My Blueprint" at bounding box center [120, 537] width 196 height 33
